Goal: Find specific fact: Find specific fact

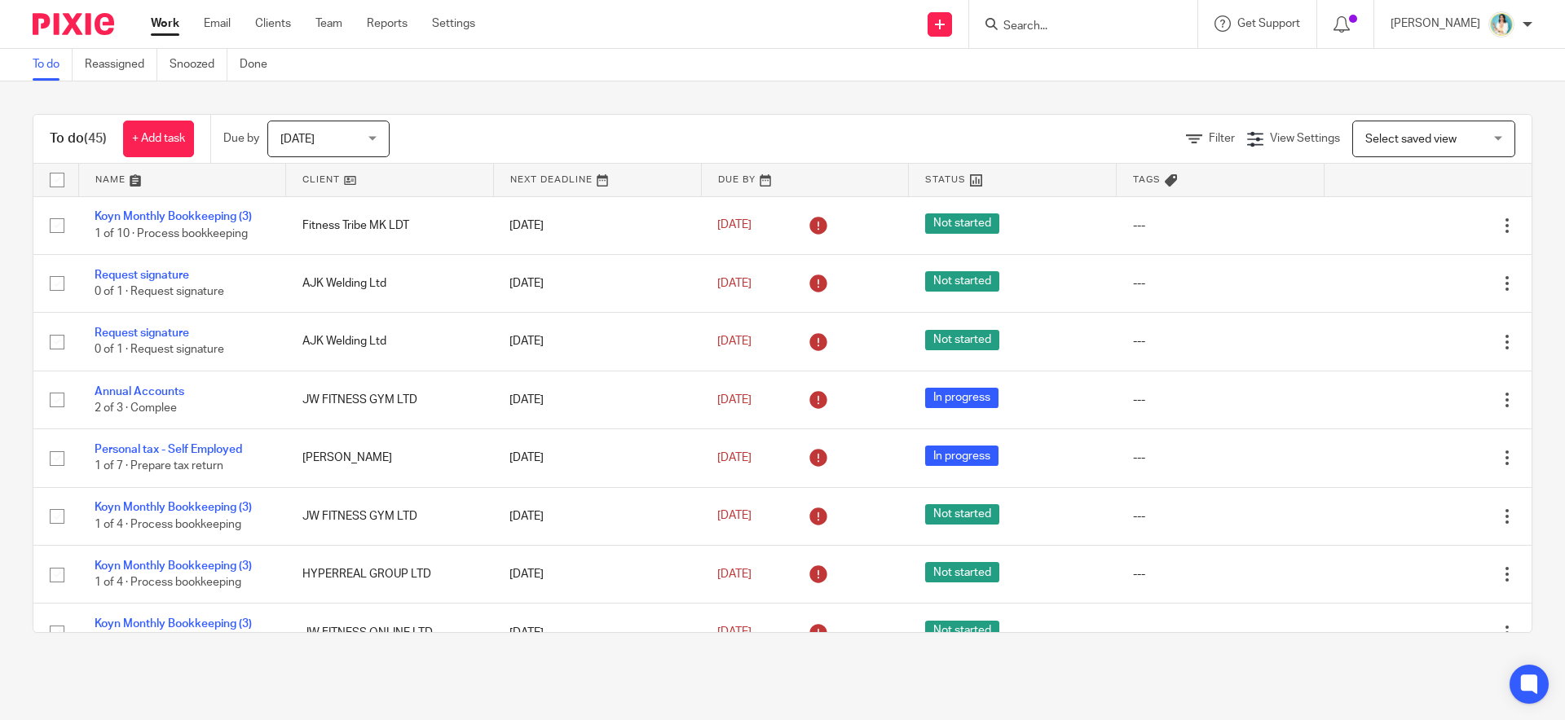
click at [262, 14] on div "Work Email Clients Team Reports Settings Work Email Clients Team Reports Settin…" at bounding box center [316, 24] width 365 height 48
click at [276, 31] on link "Clients" at bounding box center [273, 23] width 36 height 16
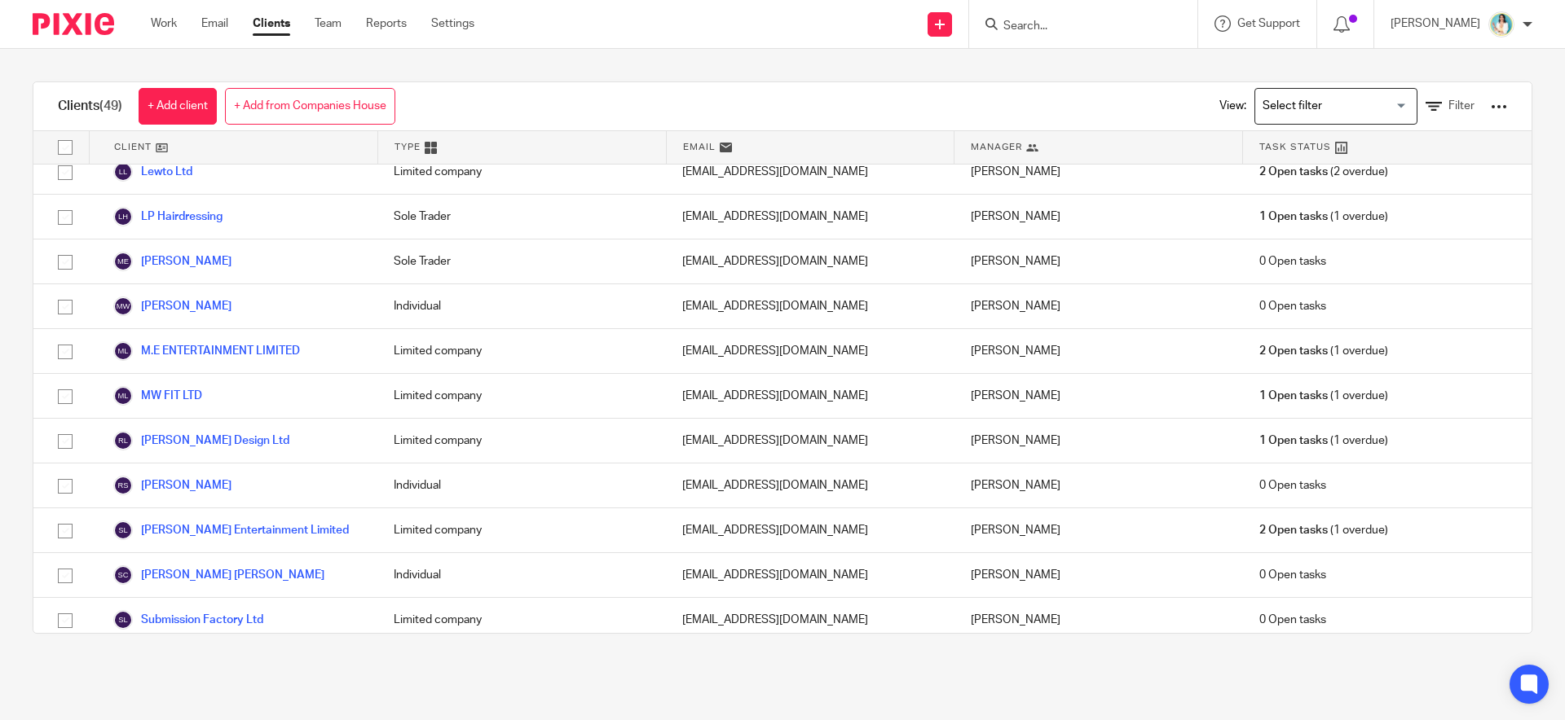
scroll to position [1727, 0]
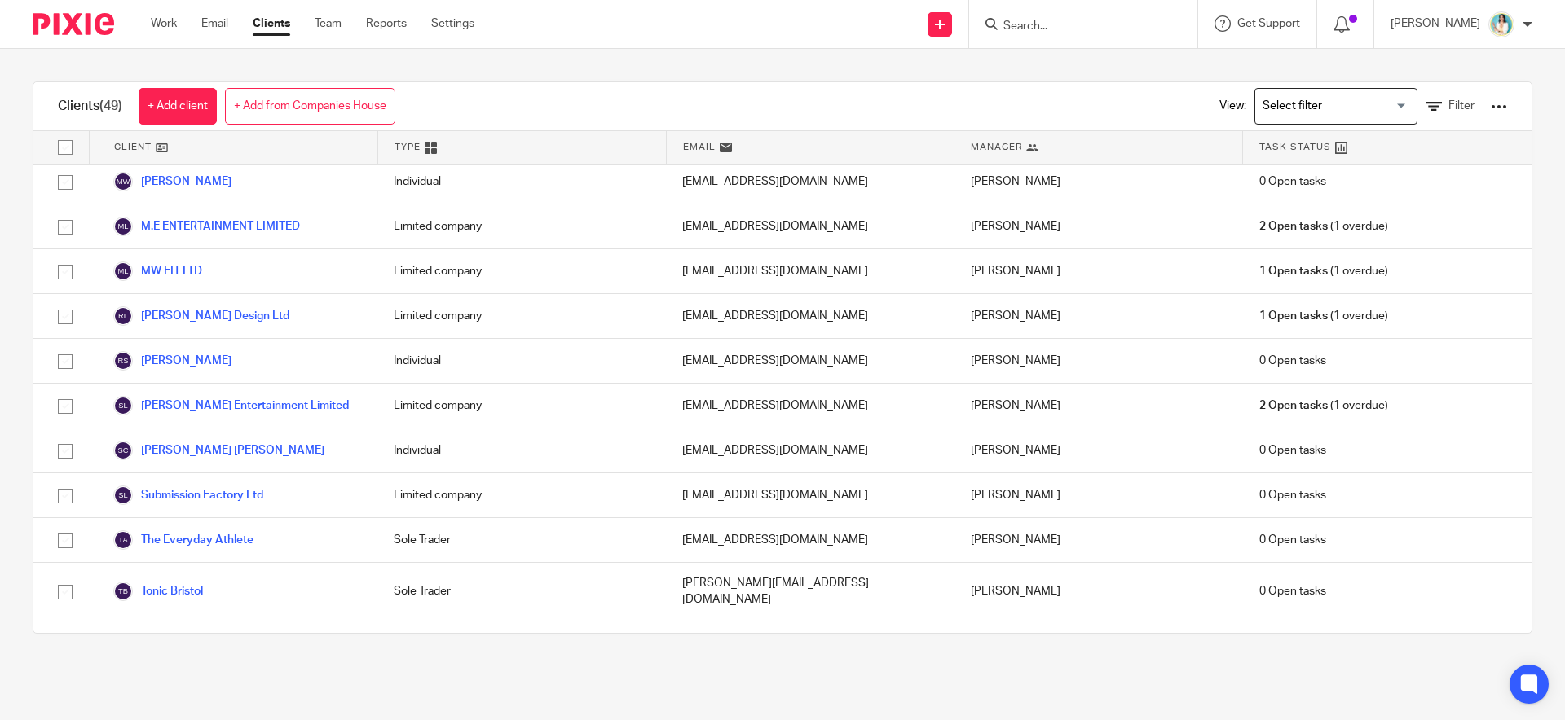
click at [240, 679] on link "WORK RECONSTRUCTED LTD" at bounding box center [205, 689] width 184 height 20
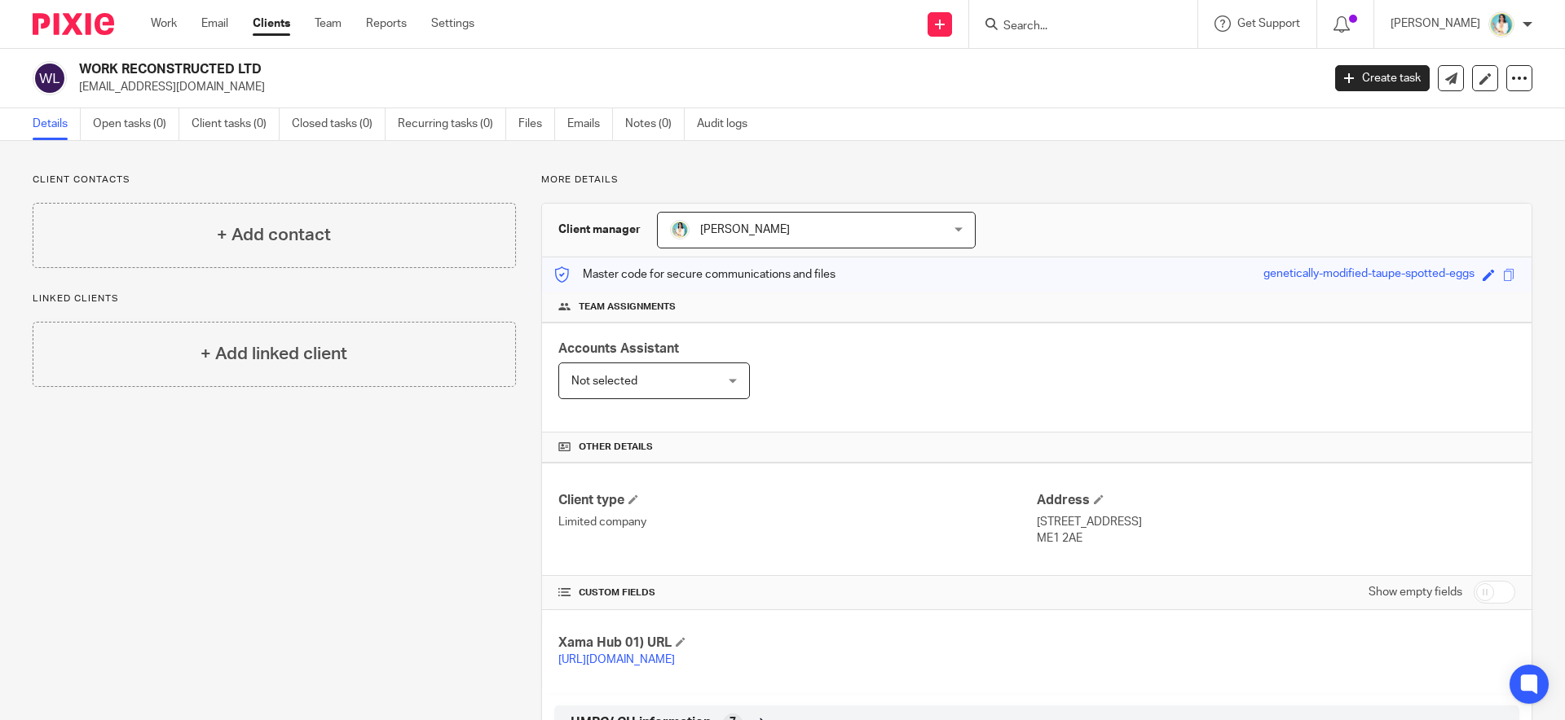
scroll to position [67, 0]
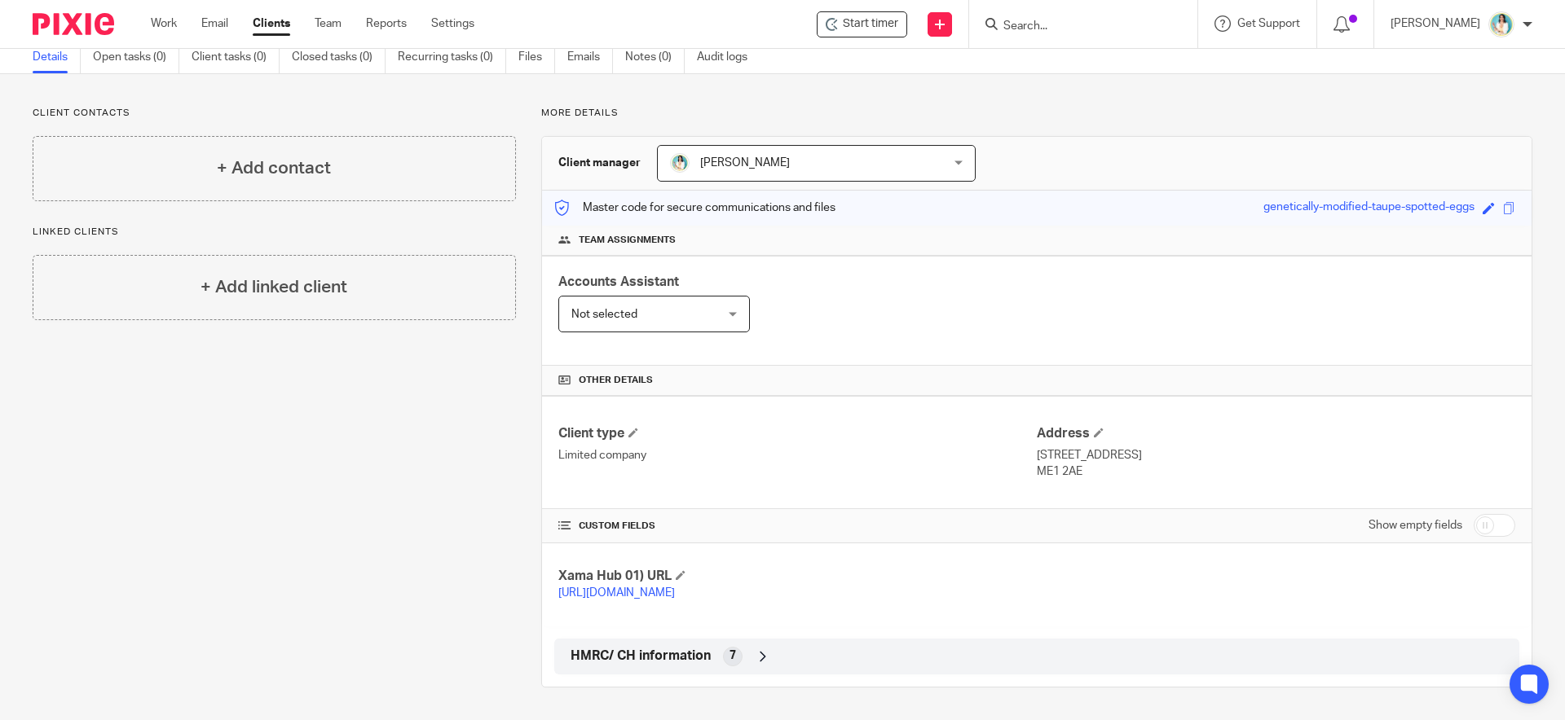
click at [755, 663] on icon at bounding box center [763, 657] width 16 height 16
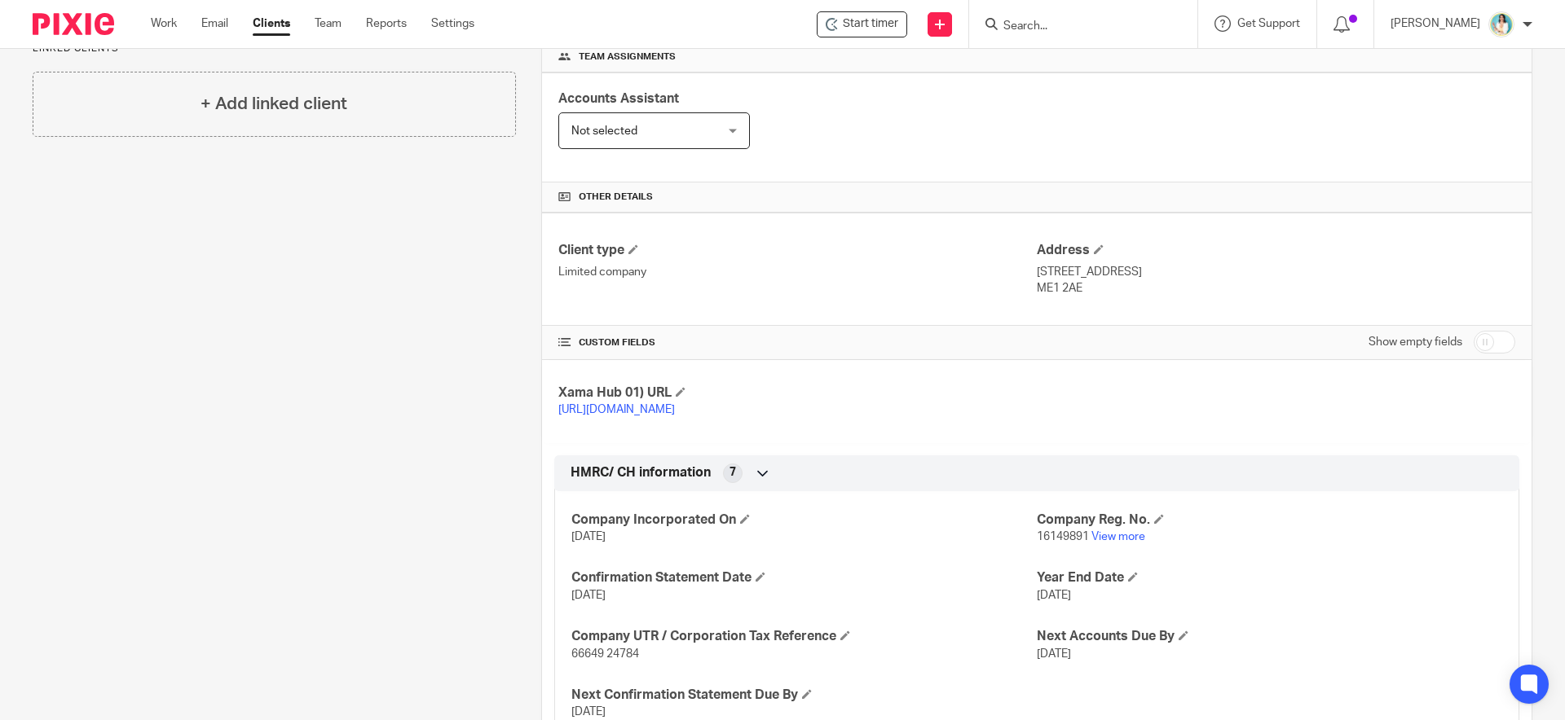
scroll to position [318, 0]
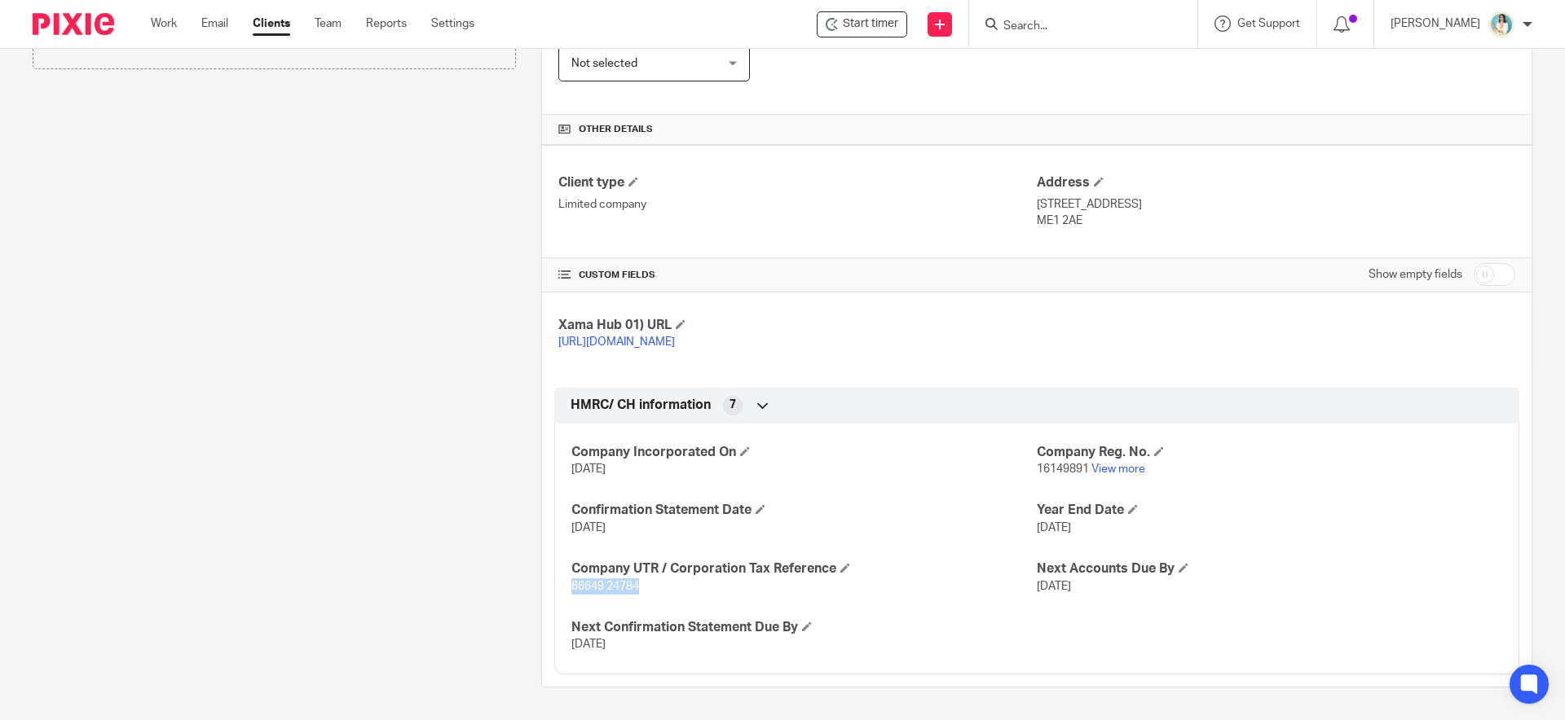
drag, startPoint x: 604, startPoint y: 589, endPoint x: 566, endPoint y: 590, distance: 38.3
click at [571, 590] on p "66649 24784" at bounding box center [803, 587] width 465 height 16
copy span "66649 24784"
drag, startPoint x: 1028, startPoint y: 469, endPoint x: 1087, endPoint y: 469, distance: 59.5
click at [1087, 469] on div "Company Incorporated On 23 Dec 2024 Company Reg. No. 16149891 View more Confirm…" at bounding box center [1036, 543] width 965 height 263
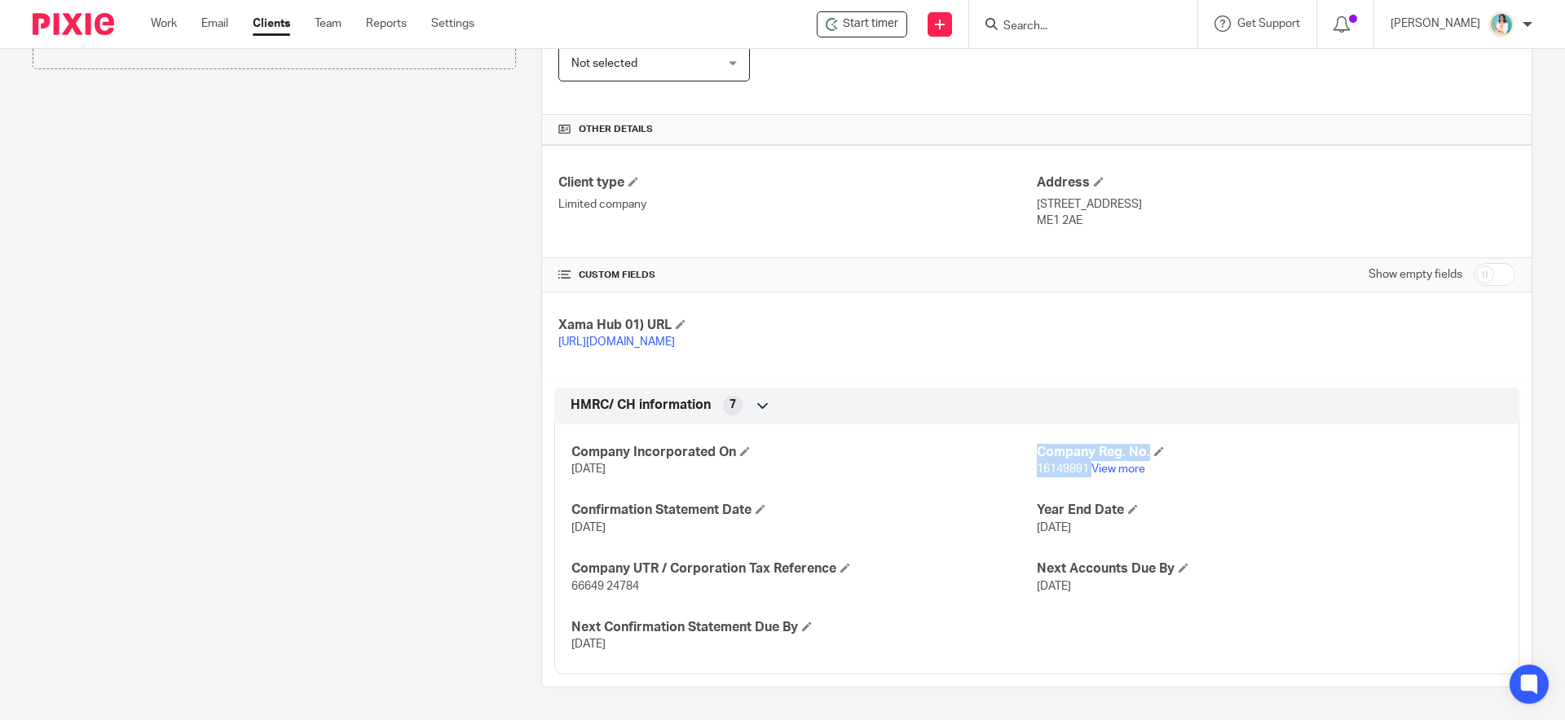
click at [1079, 477] on p "16149891 View more" at bounding box center [1269, 469] width 465 height 16
drag, startPoint x: 1080, startPoint y: 472, endPoint x: 1029, endPoint y: 473, distance: 50.5
click at [1037, 473] on span "16149891" at bounding box center [1063, 469] width 52 height 11
copy span "16149891"
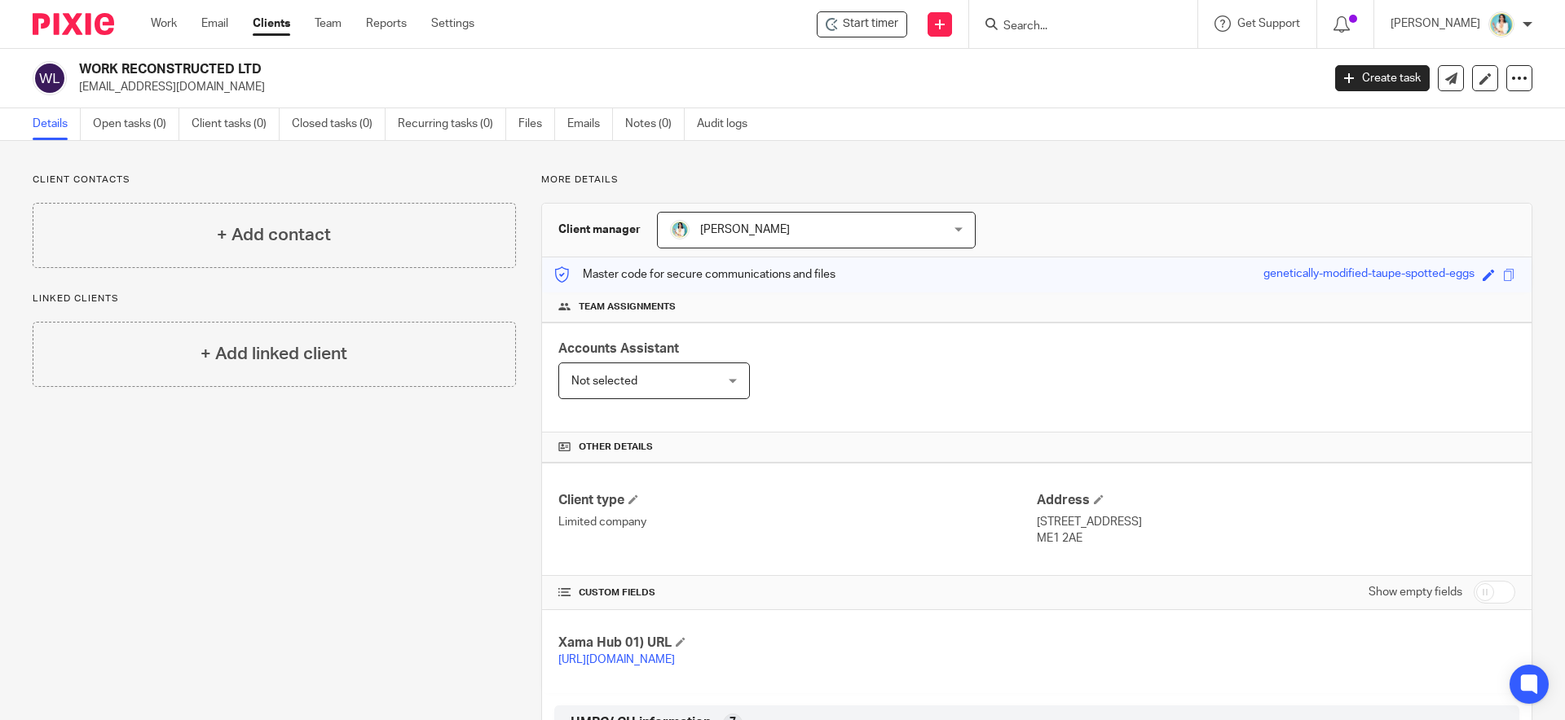
click at [267, 21] on link "Clients" at bounding box center [271, 23] width 37 height 16
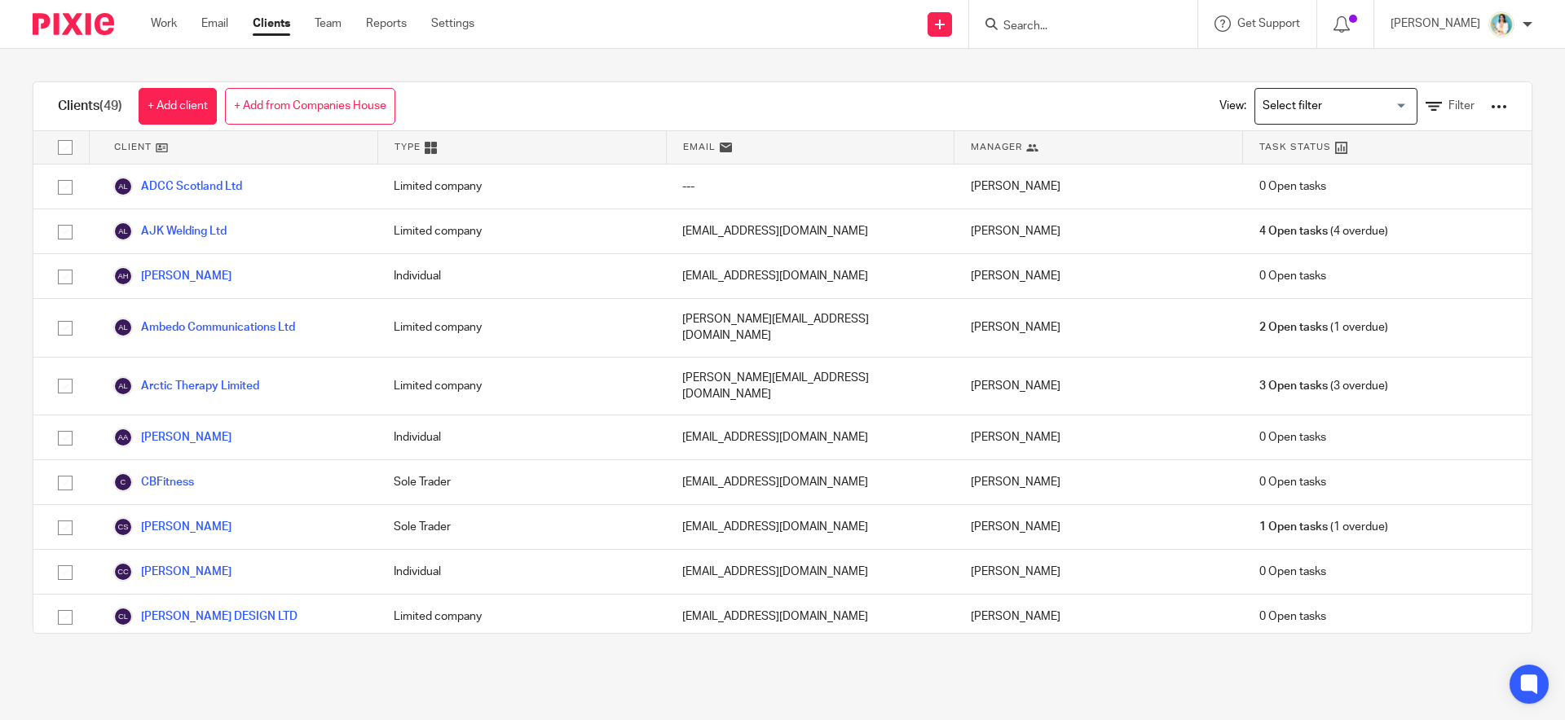
scroll to position [1727, 0]
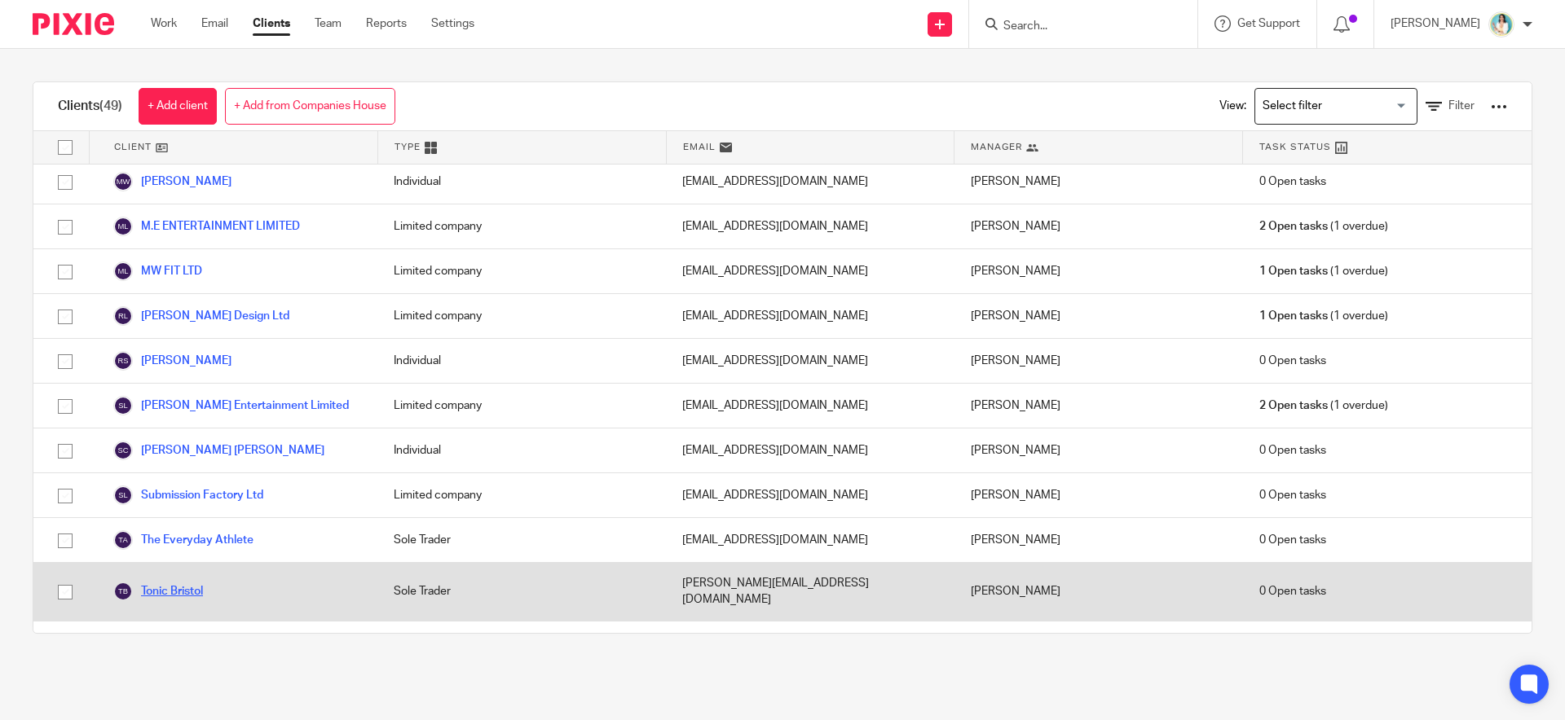
click at [170, 582] on link "Tonic Bristol" at bounding box center [158, 592] width 90 height 20
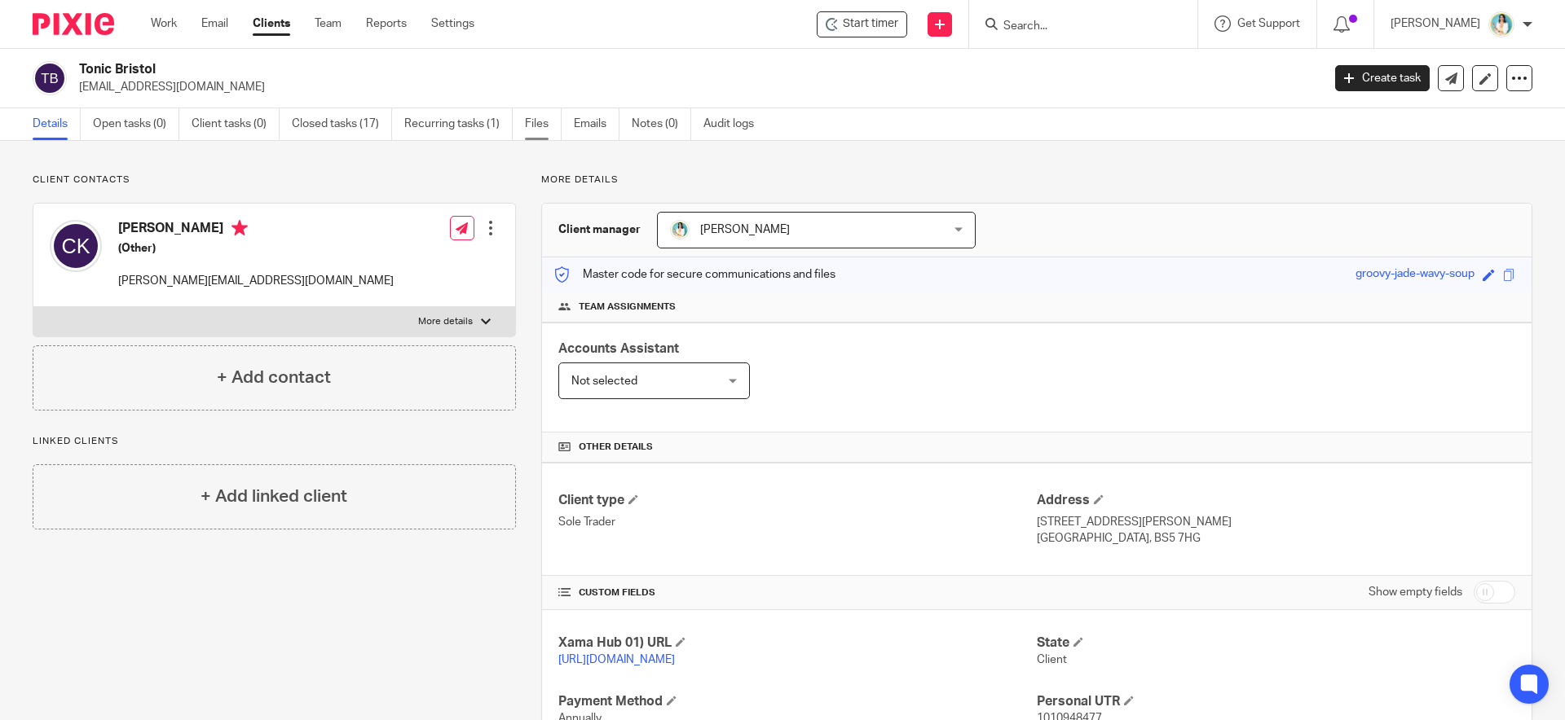
click at [548, 121] on link "Files" at bounding box center [543, 124] width 37 height 32
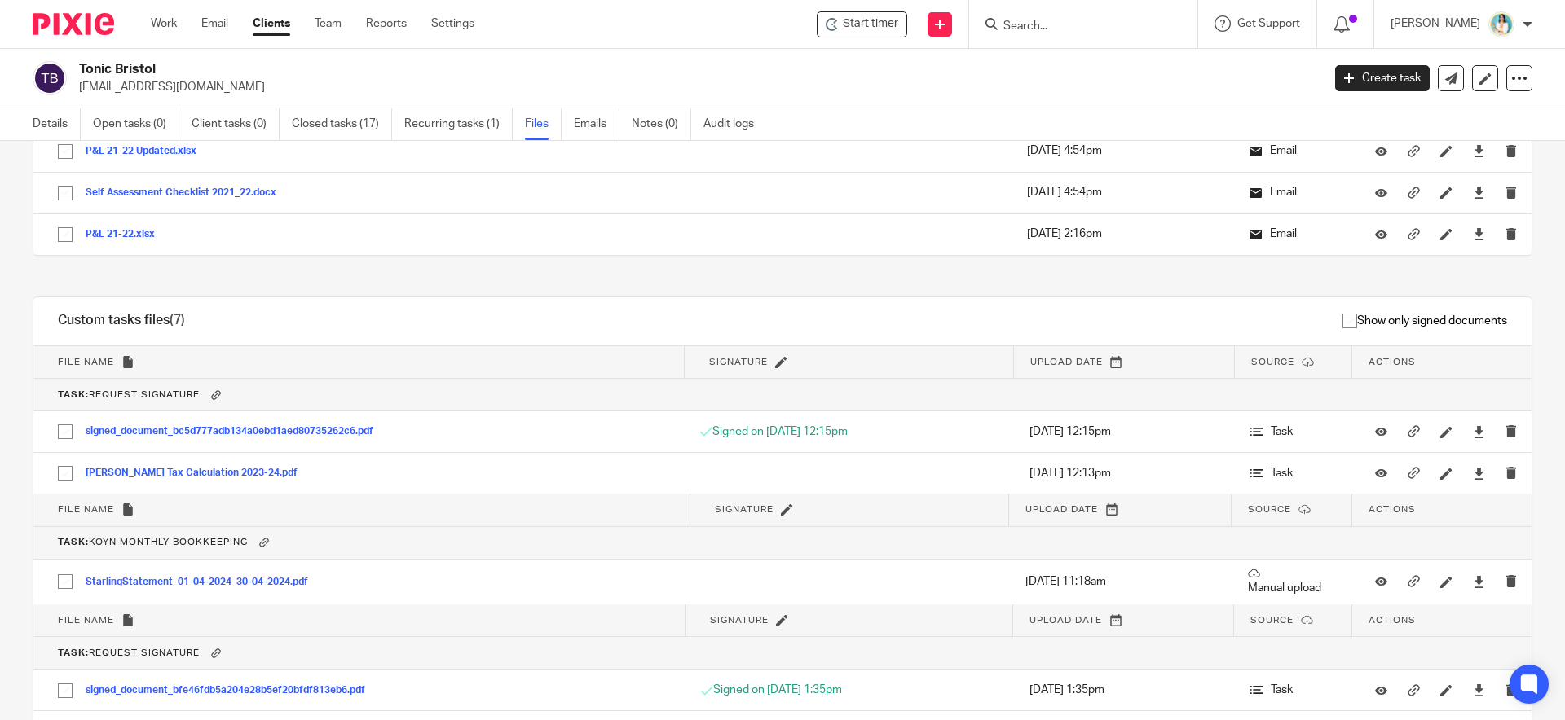
scroll to position [376, 0]
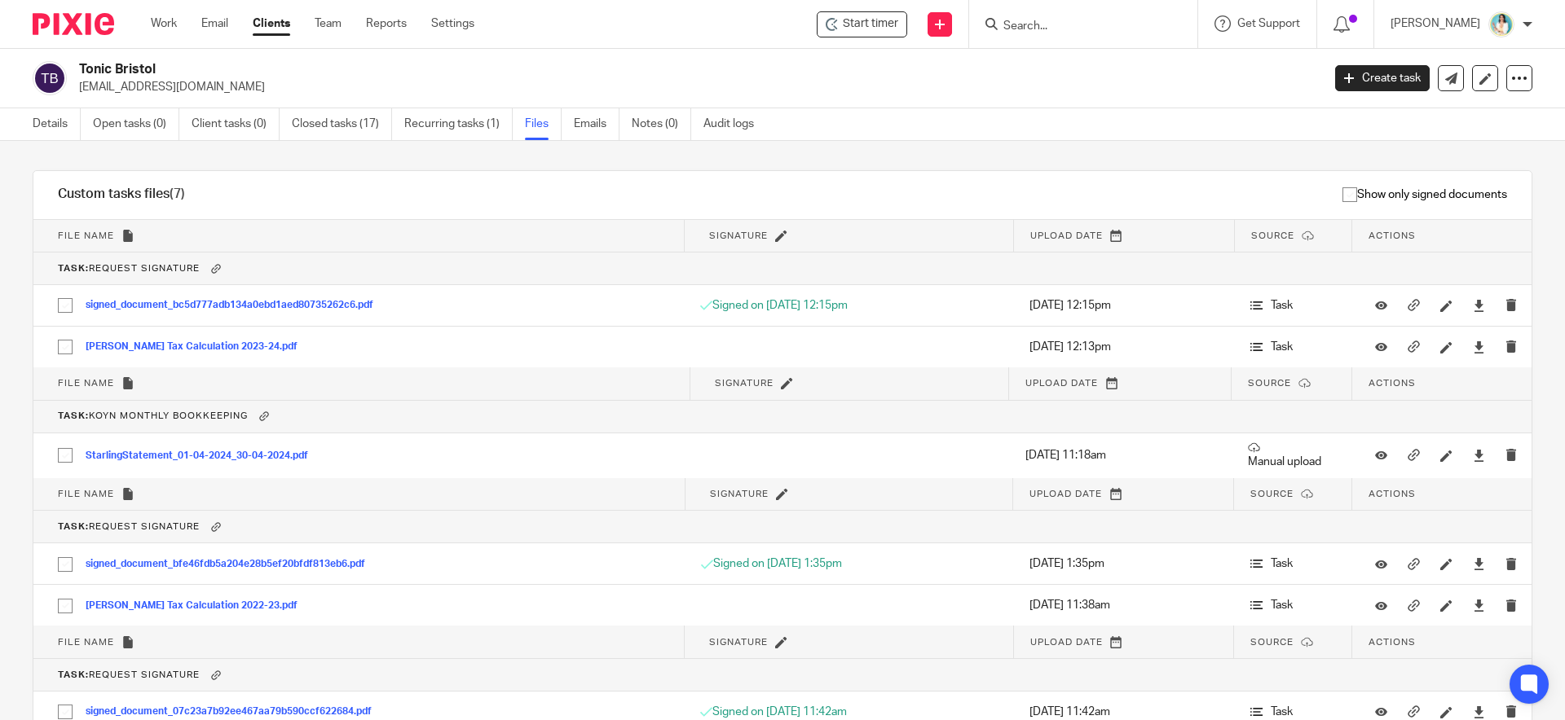
click at [634, 192] on div "Show only signed documents" at bounding box center [878, 195] width 1305 height 48
